Goal: Find specific page/section: Find specific page/section

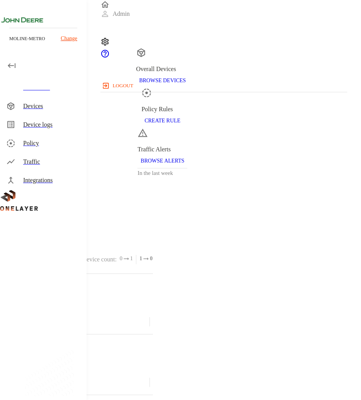
click at [57, 157] on div "Traffic" at bounding box center [51, 161] width 57 height 9
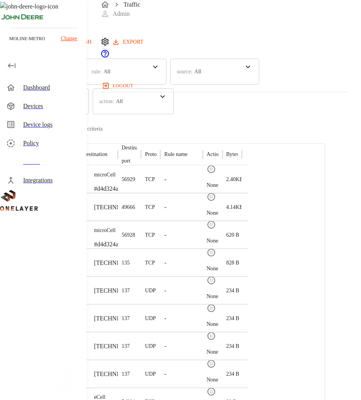
click at [32, 180] on p "07:27:00 AM" at bounding box center [19, 183] width 25 height 7
drag, startPoint x: 117, startPoint y: 172, endPoint x: 97, endPoint y: 170, distance: 19.8
click at [97, 170] on div "Traffic Logs Last update: 0 minutes ago [DATE] 09:57:11 AM Refresh EXPORT time …" at bounding box center [180, 212] width 361 height 424
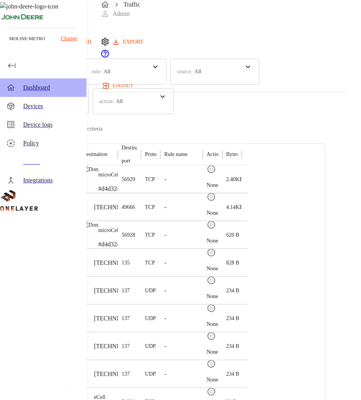
click at [49, 89] on div "Dashboard" at bounding box center [51, 87] width 57 height 9
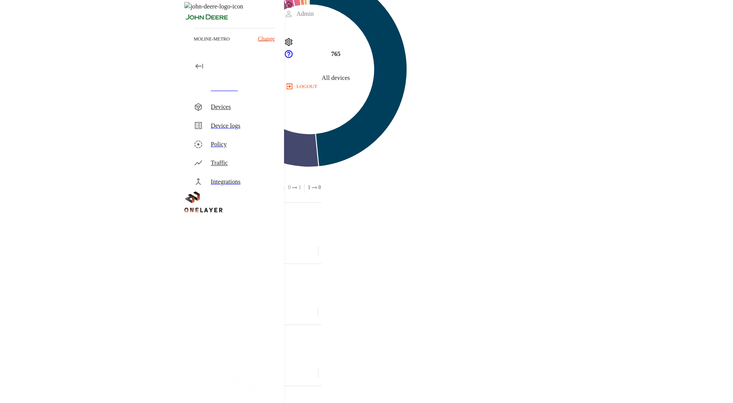
scroll to position [343, 0]
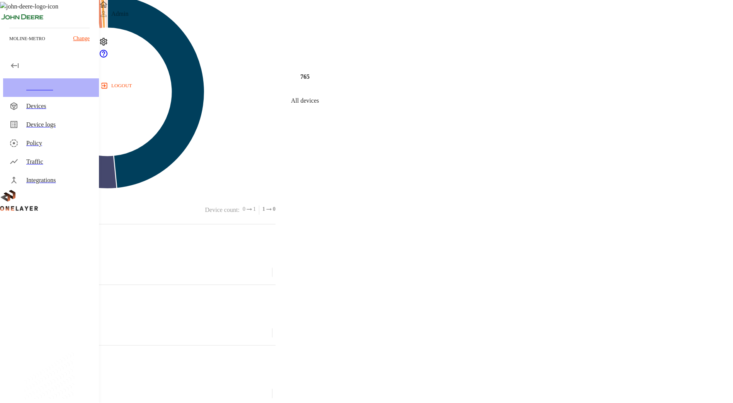
click at [49, 85] on div "Dashboard" at bounding box center [59, 87] width 66 height 9
